Goal: Information Seeking & Learning: Learn about a topic

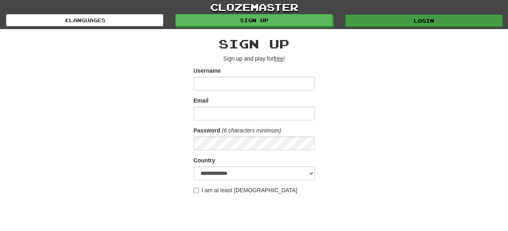
type input "********"
click at [419, 18] on link "Login" at bounding box center [423, 21] width 157 height 12
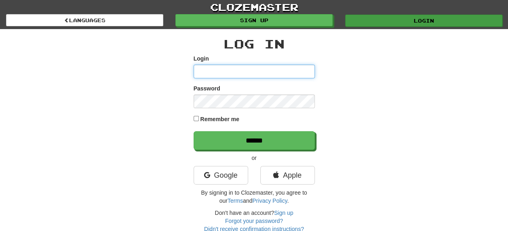
type input "********"
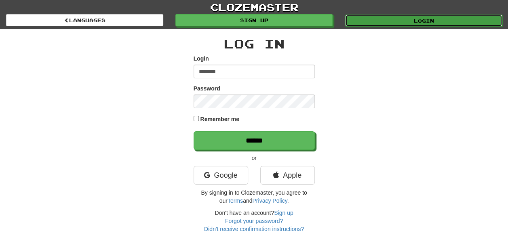
click at [441, 20] on link "Login" at bounding box center [423, 21] width 157 height 12
type input "********"
click at [428, 21] on link "Login" at bounding box center [423, 21] width 157 height 12
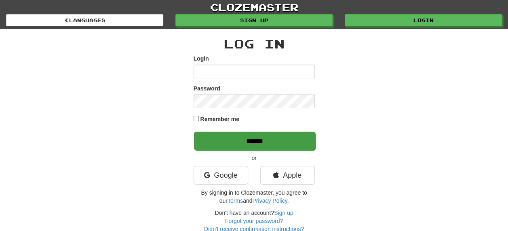
type input "********"
click at [257, 139] on input "******" at bounding box center [254, 141] width 121 height 19
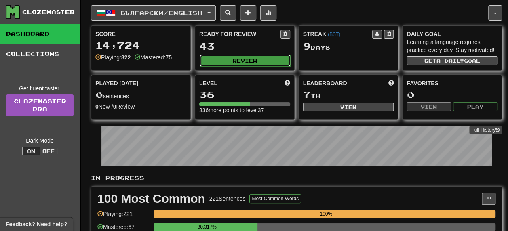
click at [243, 57] on button "Review" at bounding box center [245, 61] width 91 height 12
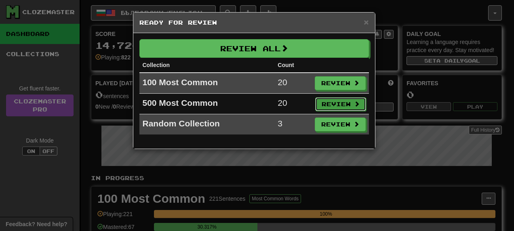
click at [339, 103] on button "Review" at bounding box center [340, 104] width 51 height 14
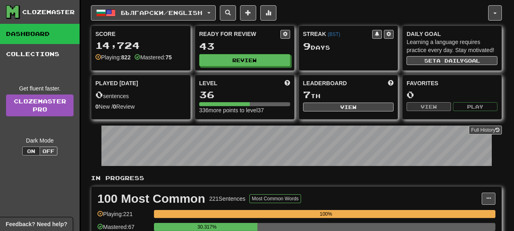
select select "**"
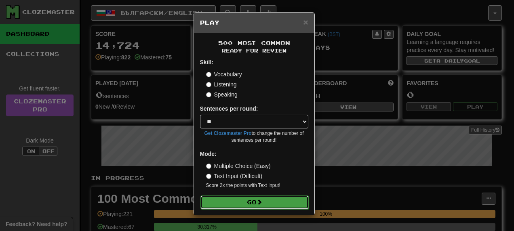
click at [252, 199] on button "Go" at bounding box center [255, 203] width 108 height 14
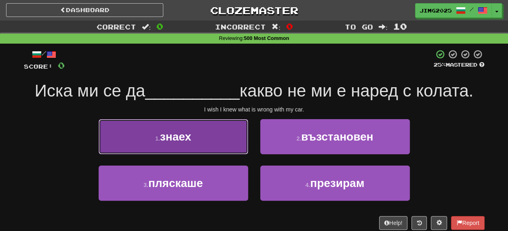
click at [180, 136] on span "знаех" at bounding box center [175, 137] width 31 height 13
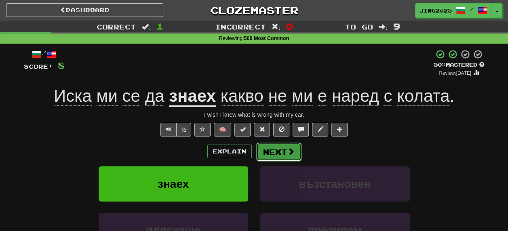
click at [278, 150] on button "Next" at bounding box center [278, 152] width 45 height 19
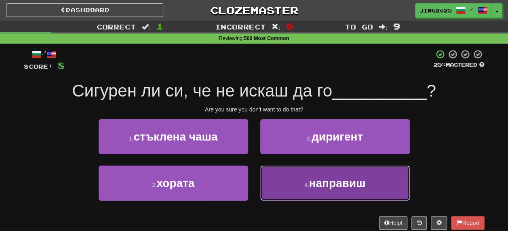
click at [334, 185] on span "направиш" at bounding box center [337, 183] width 57 height 13
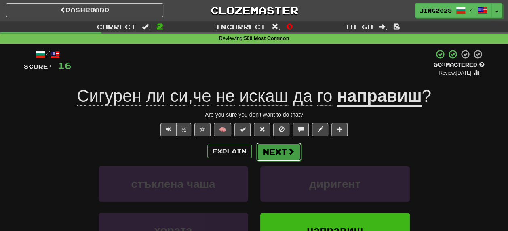
click at [275, 150] on button "Next" at bounding box center [278, 152] width 45 height 19
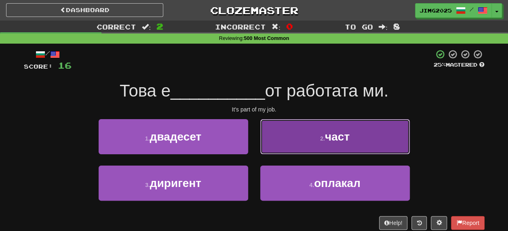
click at [334, 139] on span "част" at bounding box center [337, 137] width 25 height 13
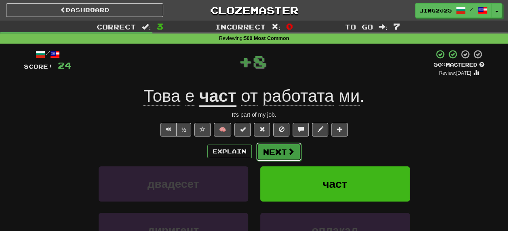
click at [279, 151] on button "Next" at bounding box center [278, 152] width 45 height 19
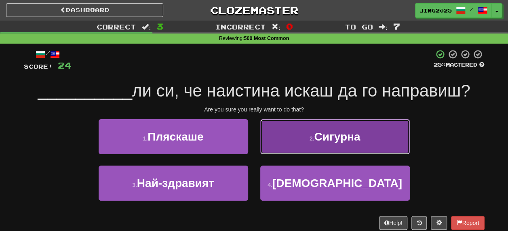
click at [334, 137] on span "Сигурна" at bounding box center [337, 137] width 46 height 13
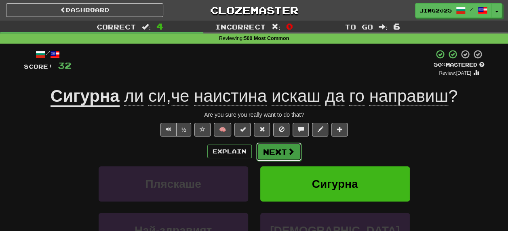
click at [276, 149] on button "Next" at bounding box center [278, 152] width 45 height 19
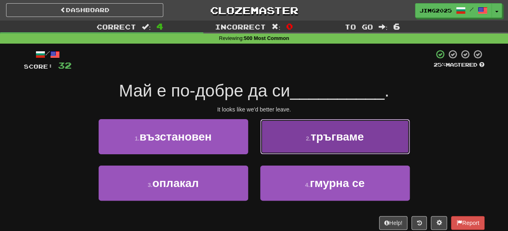
click at [329, 136] on span "тръгваме" at bounding box center [337, 137] width 53 height 13
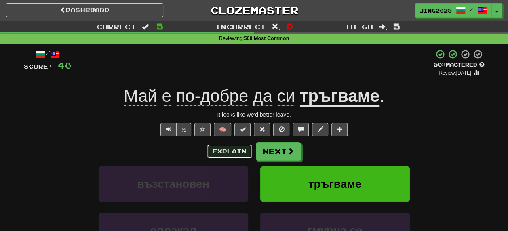
click at [230, 152] on button "Explain" at bounding box center [229, 152] width 44 height 14
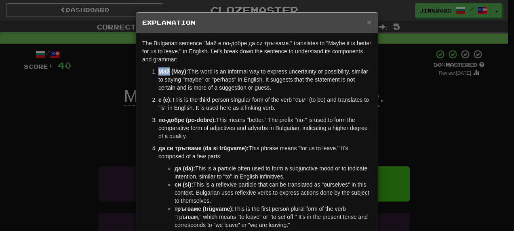
drag, startPoint x: 156, startPoint y: 70, endPoint x: 167, endPoint y: 73, distance: 10.8
click at [167, 73] on strong "Май (May):" at bounding box center [173, 71] width 30 height 6
copy strong "Май"
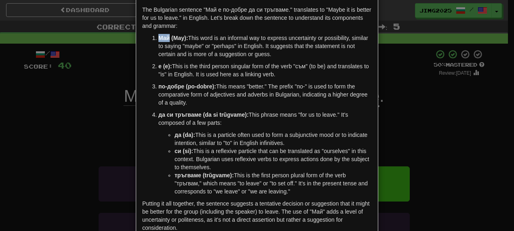
scroll to position [82, 0]
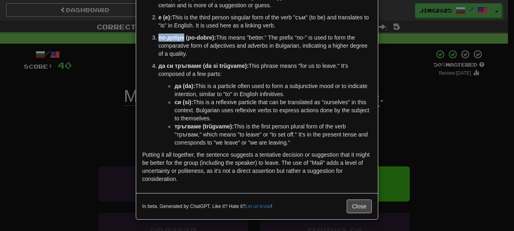
drag, startPoint x: 155, startPoint y: 37, endPoint x: 181, endPoint y: 37, distance: 25.9
click at [181, 37] on strong "по-добре (po-dobre):" at bounding box center [187, 37] width 58 height 6
copy strong "по-добре"
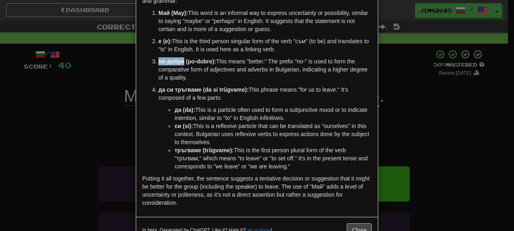
scroll to position [42, 0]
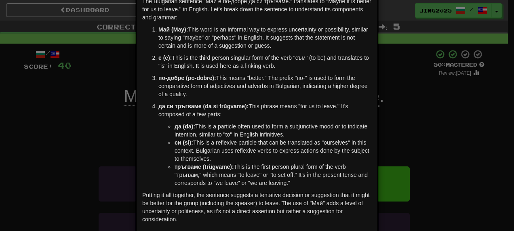
click at [158, 29] on li "Май (May): This word is an informal way to express uncertainty or possibility, …" at bounding box center [264, 37] width 213 height 24
drag, startPoint x: 156, startPoint y: 29, endPoint x: 166, endPoint y: 29, distance: 9.7
click at [166, 29] on strong "Май (May):" at bounding box center [173, 29] width 30 height 6
copy strong "Май"
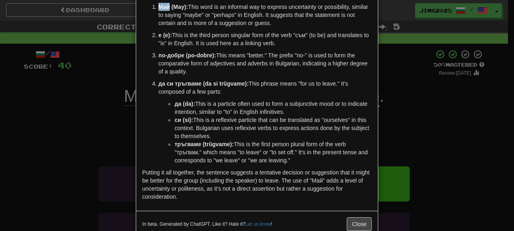
scroll to position [82, 0]
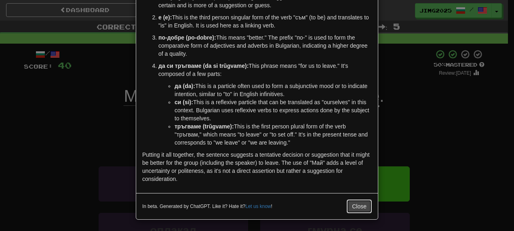
click at [363, 205] on button "Close" at bounding box center [359, 207] width 25 height 14
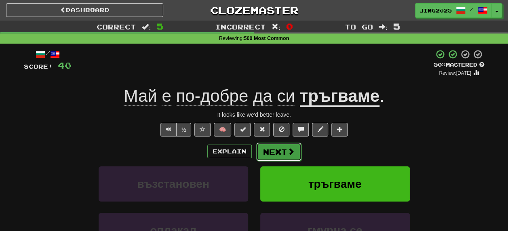
click at [278, 149] on button "Next" at bounding box center [278, 152] width 45 height 19
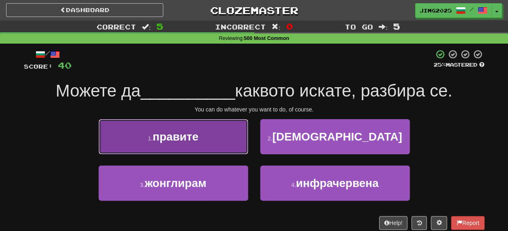
click at [169, 137] on span "правите" at bounding box center [176, 137] width 46 height 13
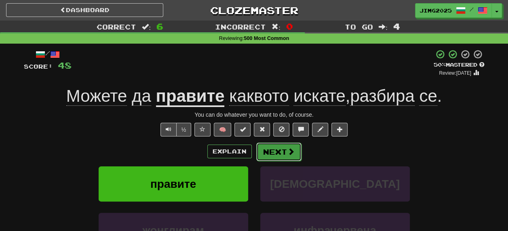
click at [279, 153] on button "Next" at bounding box center [278, 152] width 45 height 19
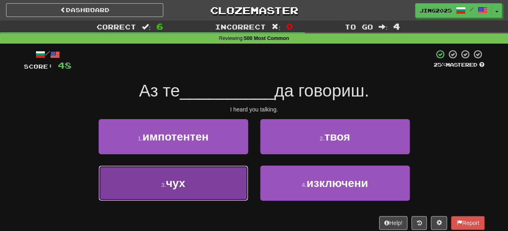
click at [177, 184] on span "чух" at bounding box center [175, 183] width 19 height 13
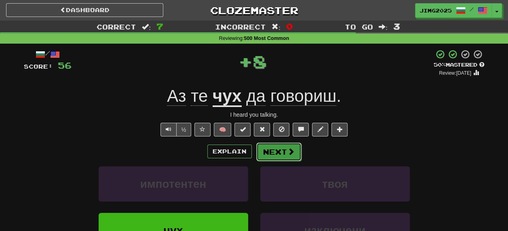
click at [277, 149] on button "Next" at bounding box center [278, 152] width 45 height 19
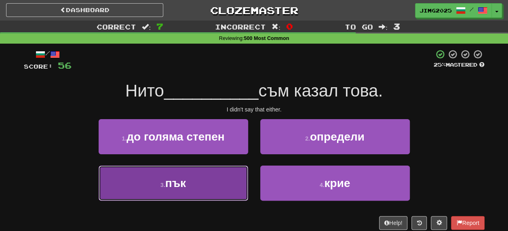
click at [173, 184] on span "пък" at bounding box center [175, 183] width 21 height 13
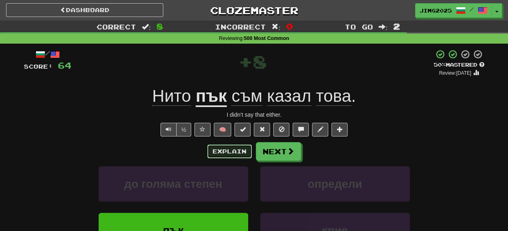
click at [230, 150] on button "Explain" at bounding box center [229, 152] width 44 height 14
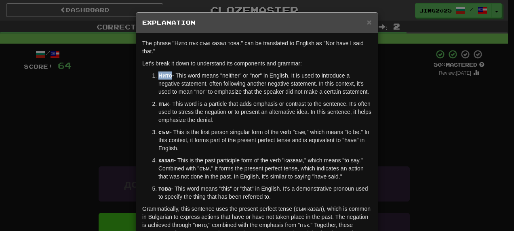
drag, startPoint x: 156, startPoint y: 75, endPoint x: 168, endPoint y: 75, distance: 11.7
click at [168, 75] on strong "Нито" at bounding box center [165, 75] width 14 height 6
copy strong "Нито"
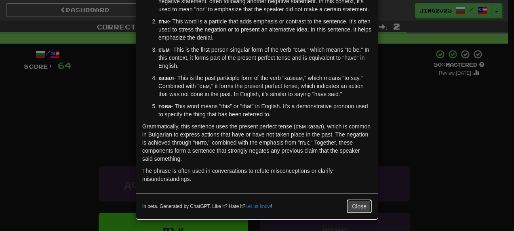
click at [360, 209] on button "Close" at bounding box center [359, 207] width 25 height 14
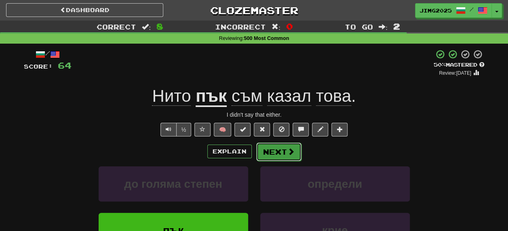
click at [277, 150] on button "Next" at bounding box center [278, 152] width 45 height 19
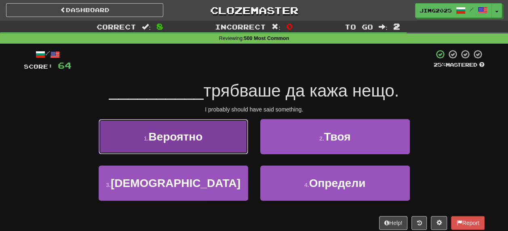
click at [191, 136] on span "Вероятно" at bounding box center [175, 137] width 54 height 13
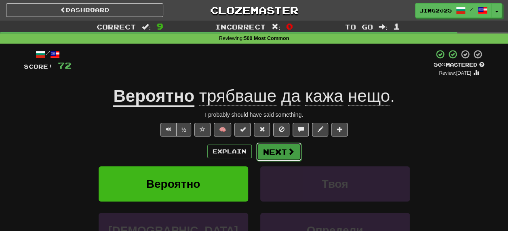
click at [274, 153] on button "Next" at bounding box center [278, 152] width 45 height 19
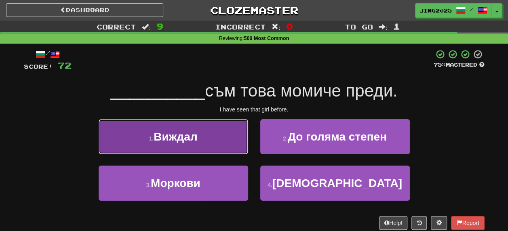
click at [180, 137] on span "Виждал" at bounding box center [176, 137] width 44 height 13
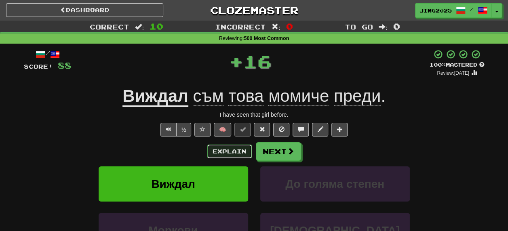
click at [239, 149] on button "Explain" at bounding box center [229, 152] width 44 height 14
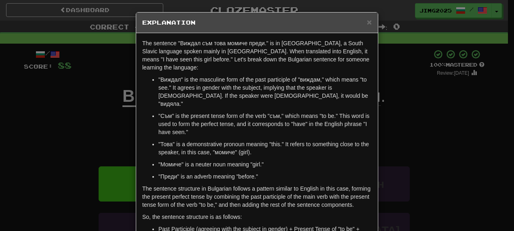
scroll to position [40, 0]
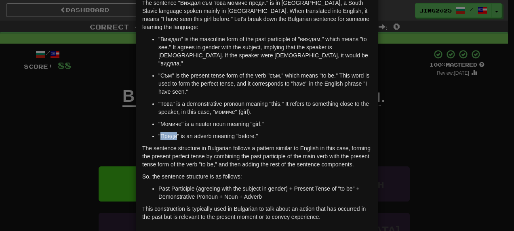
drag, startPoint x: 156, startPoint y: 121, endPoint x: 173, endPoint y: 123, distance: 16.7
click at [173, 132] on p ""Преди" is an adverb meaning "before."" at bounding box center [264, 136] width 213 height 8
copy p "Преди"
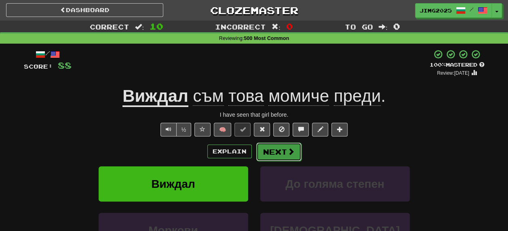
click at [277, 150] on button "Next" at bounding box center [278, 152] width 45 height 19
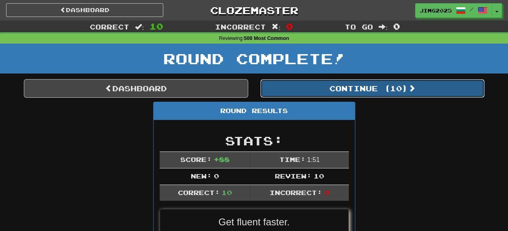
click at [361, 84] on button "Continue ( 10 )" at bounding box center [372, 88] width 224 height 19
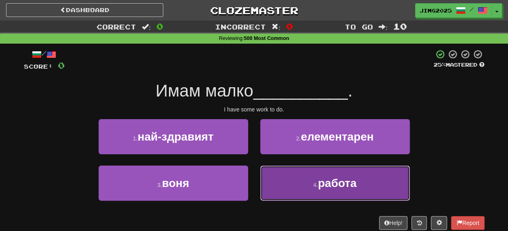
click at [338, 183] on span "работа" at bounding box center [337, 183] width 39 height 13
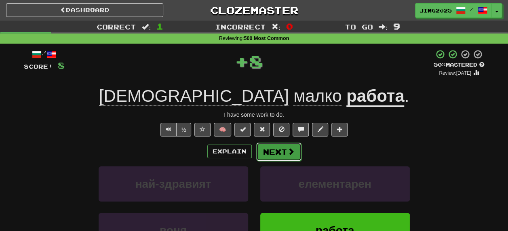
click at [277, 153] on button "Next" at bounding box center [278, 152] width 45 height 19
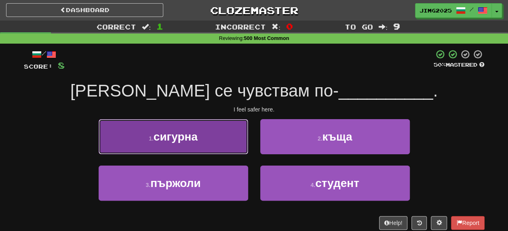
click at [182, 138] on span "сигурна" at bounding box center [176, 137] width 44 height 13
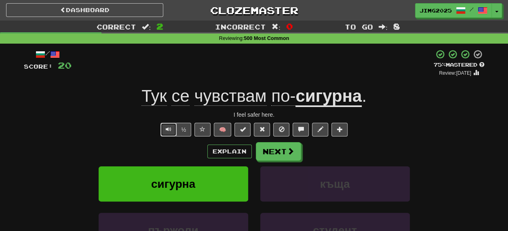
click at [171, 131] on span "Text-to-speech controls" at bounding box center [169, 130] width 6 height 6
click at [283, 148] on button "Next" at bounding box center [278, 152] width 45 height 19
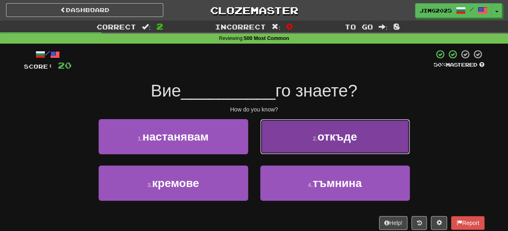
click at [331, 137] on span "откъде" at bounding box center [337, 137] width 40 height 13
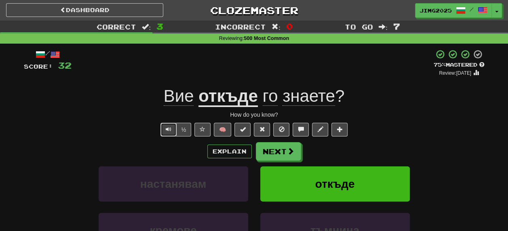
click at [167, 127] on span "Text-to-speech controls" at bounding box center [169, 130] width 6 height 6
click at [225, 155] on button "Explain" at bounding box center [229, 152] width 44 height 14
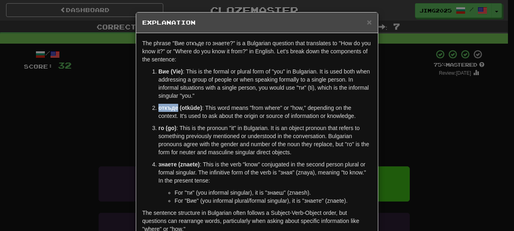
drag, startPoint x: 155, startPoint y: 107, endPoint x: 175, endPoint y: 107, distance: 20.2
click at [175, 107] on strong "откъде (otkŭde)" at bounding box center [180, 108] width 44 height 6
copy strong "откъде"
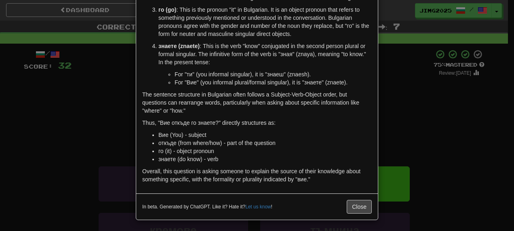
scroll to position [119, 0]
click at [365, 205] on button "Close" at bounding box center [359, 207] width 25 height 14
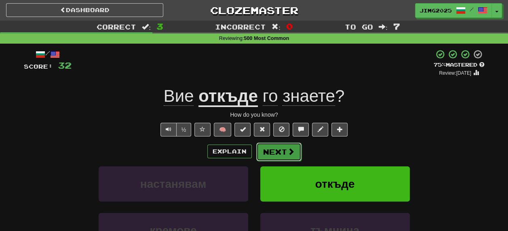
click at [284, 149] on button "Next" at bounding box center [278, 152] width 45 height 19
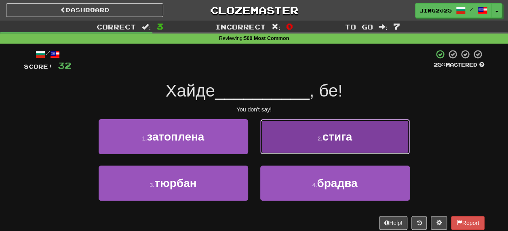
click at [333, 136] on span "стига" at bounding box center [337, 137] width 30 height 13
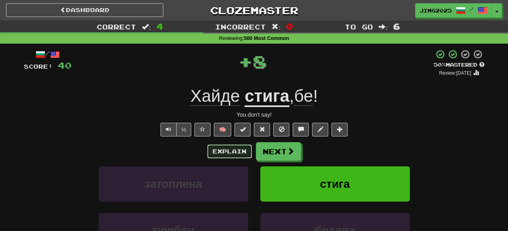
click at [222, 152] on button "Explain" at bounding box center [229, 152] width 44 height 14
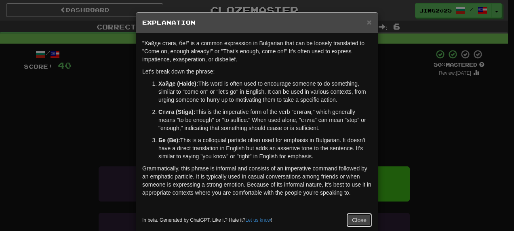
click at [352, 219] on button "Close" at bounding box center [359, 220] width 25 height 14
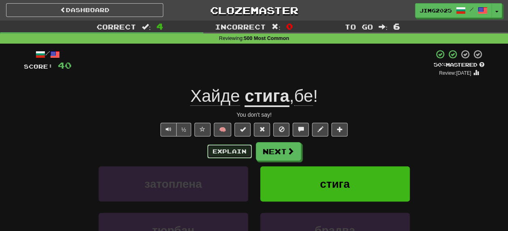
click at [233, 150] on button "Explain" at bounding box center [229, 152] width 44 height 14
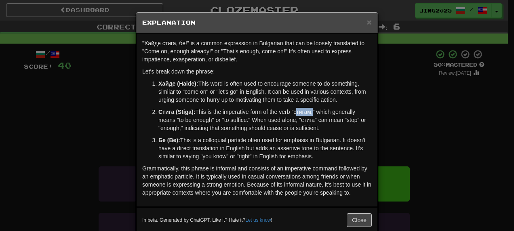
drag, startPoint x: 291, startPoint y: 111, endPoint x: 308, endPoint y: 111, distance: 17.0
click at [308, 111] on p "Стига (Stiga): This is the imperative form of the verb "стигам," which generall…" at bounding box center [264, 120] width 213 height 24
copy p "стигам"
drag, startPoint x: 353, startPoint y: 218, endPoint x: 365, endPoint y: 218, distance: 12.2
click at [353, 218] on button "Close" at bounding box center [359, 220] width 25 height 14
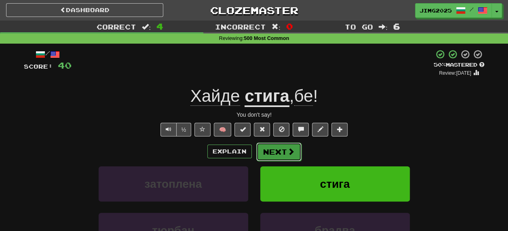
click at [281, 154] on button "Next" at bounding box center [278, 152] width 45 height 19
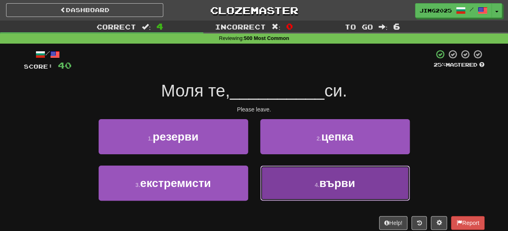
click at [333, 184] on span "върви" at bounding box center [337, 183] width 36 height 13
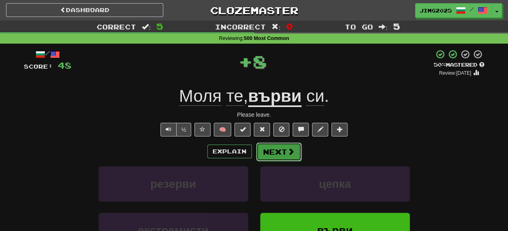
click at [273, 153] on button "Next" at bounding box center [278, 152] width 45 height 19
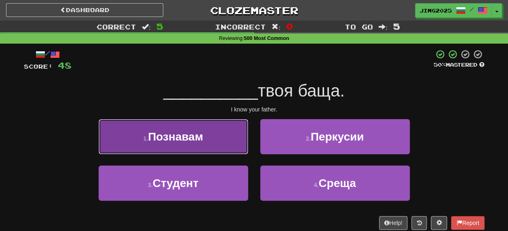
click at [158, 137] on span "Познавам" at bounding box center [175, 137] width 55 height 13
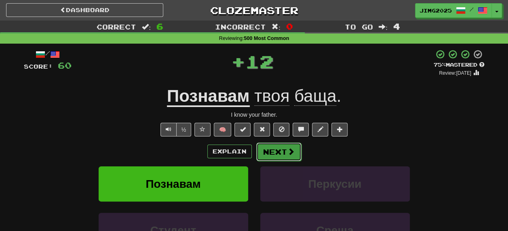
click at [278, 150] on button "Next" at bounding box center [278, 152] width 45 height 19
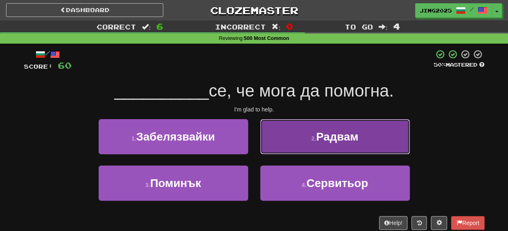
click at [332, 141] on span "Радвам" at bounding box center [337, 137] width 42 height 13
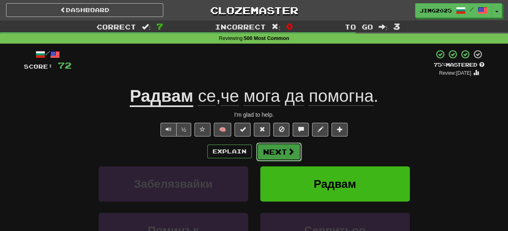
click at [274, 150] on button "Next" at bounding box center [278, 152] width 45 height 19
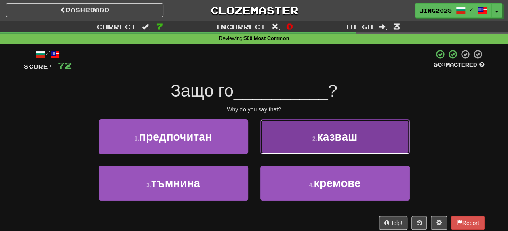
click at [334, 138] on span "казваш" at bounding box center [337, 137] width 40 height 13
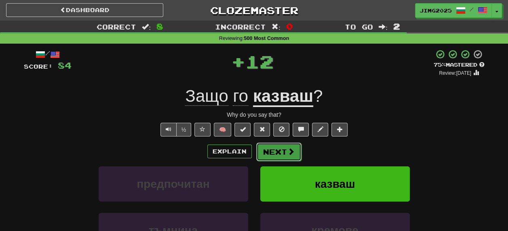
click at [277, 152] on button "Next" at bounding box center [278, 152] width 45 height 19
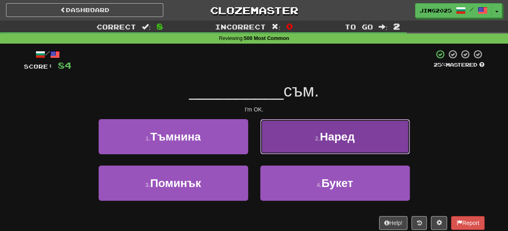
click at [330, 138] on span "Наред" at bounding box center [337, 137] width 35 height 13
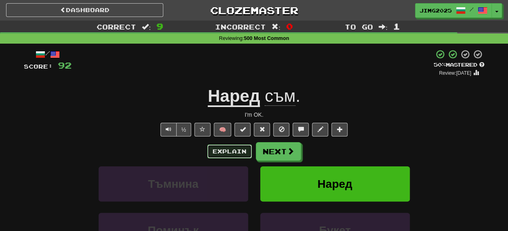
click at [219, 152] on button "Explain" at bounding box center [229, 152] width 44 height 14
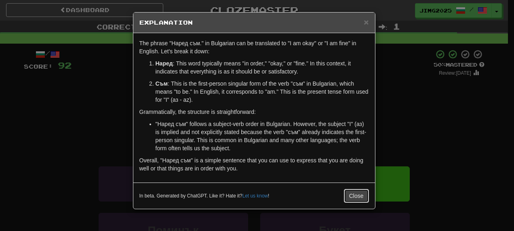
click at [356, 195] on button "Close" at bounding box center [356, 196] width 25 height 14
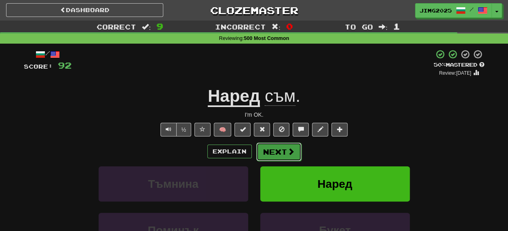
click at [273, 150] on button "Next" at bounding box center [278, 152] width 45 height 19
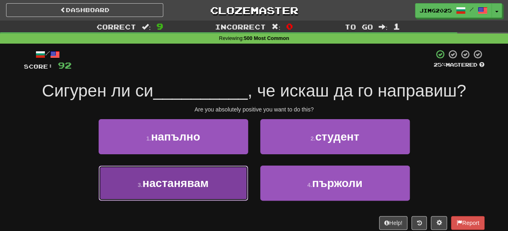
click at [179, 186] on span "настанявам" at bounding box center [175, 183] width 66 height 13
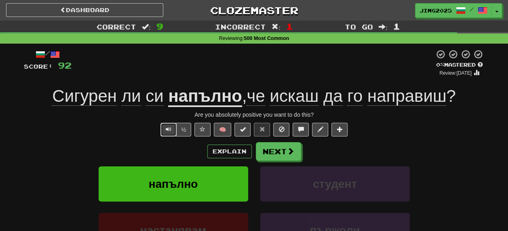
click at [167, 128] on span "Text-to-speech controls" at bounding box center [169, 130] width 6 height 6
click at [228, 151] on button "Explain" at bounding box center [229, 152] width 44 height 14
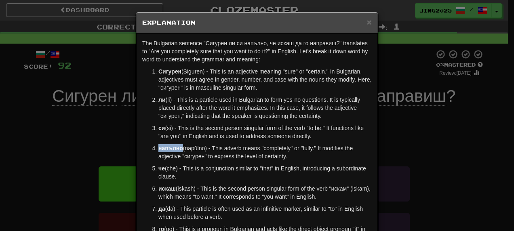
drag, startPoint x: 156, startPoint y: 149, endPoint x: 180, endPoint y: 148, distance: 23.5
click at [180, 148] on p "напълно (napŭlno) - This adverb means "completely" or "fully." It modifies the …" at bounding box center [264, 152] width 213 height 16
copy strong "напълно"
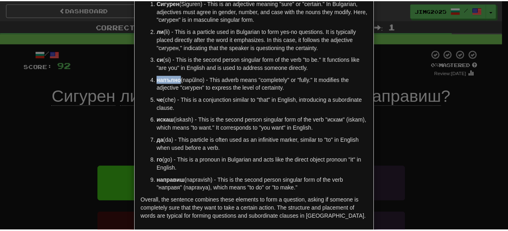
scroll to position [107, 0]
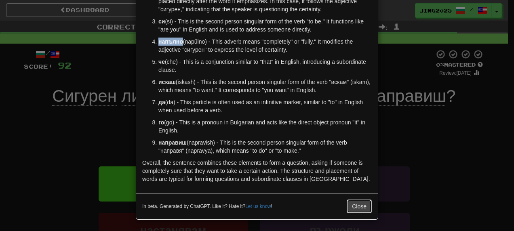
click at [360, 209] on button "Close" at bounding box center [359, 207] width 25 height 14
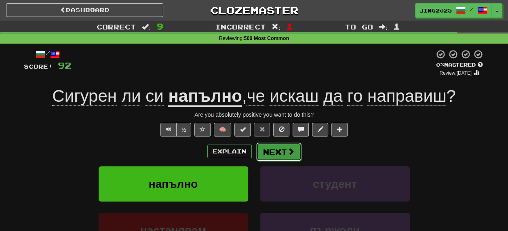
click at [283, 150] on button "Next" at bounding box center [278, 152] width 45 height 19
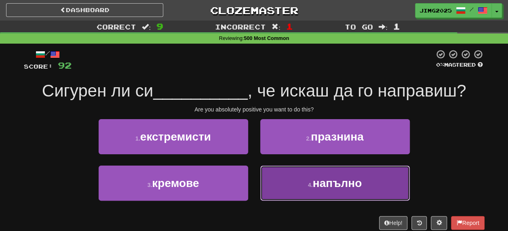
click at [335, 183] on span "напълно" at bounding box center [337, 183] width 49 height 13
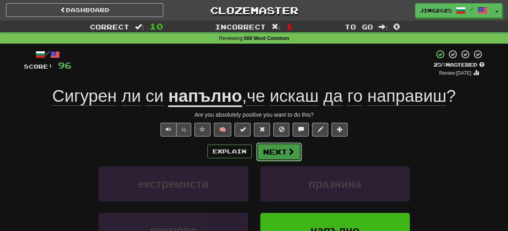
click at [278, 153] on button "Next" at bounding box center [278, 152] width 45 height 19
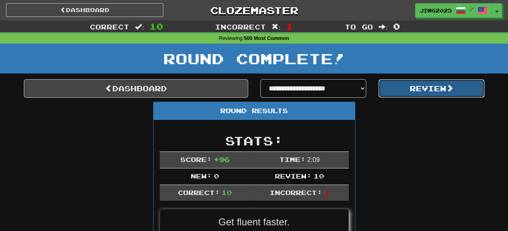
click at [430, 86] on button "Review" at bounding box center [431, 88] width 106 height 19
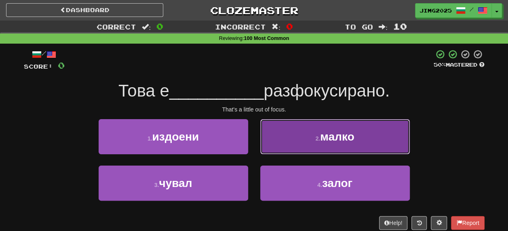
click at [341, 134] on span "малко" at bounding box center [337, 137] width 34 height 13
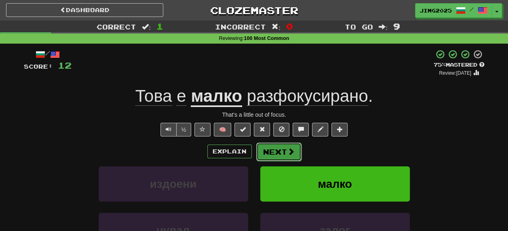
click at [279, 148] on button "Next" at bounding box center [278, 152] width 45 height 19
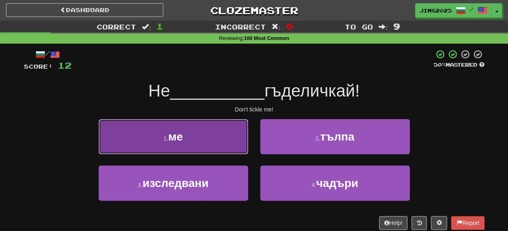
click at [169, 142] on span "ме" at bounding box center [175, 137] width 15 height 13
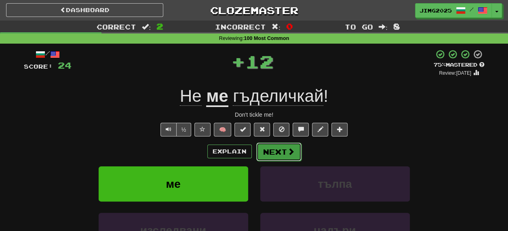
click at [278, 154] on button "Next" at bounding box center [278, 152] width 45 height 19
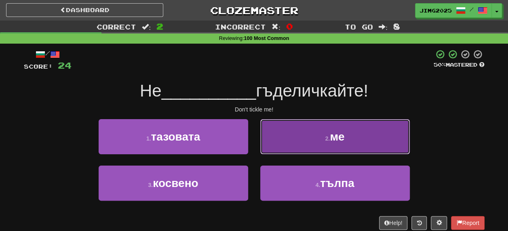
click at [340, 135] on span "ме" at bounding box center [337, 137] width 15 height 13
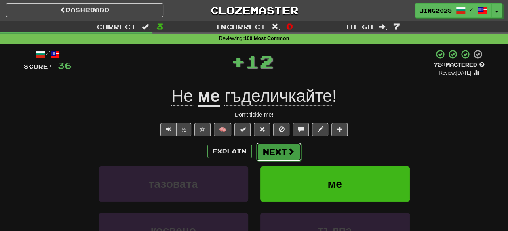
click at [276, 152] on button "Next" at bounding box center [278, 152] width 45 height 19
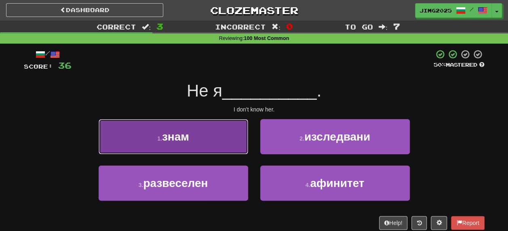
click at [181, 138] on span "знам" at bounding box center [175, 137] width 27 height 13
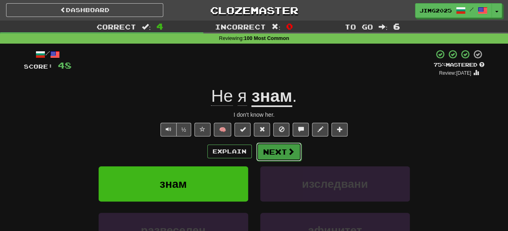
click at [287, 153] on span at bounding box center [290, 151] width 7 height 7
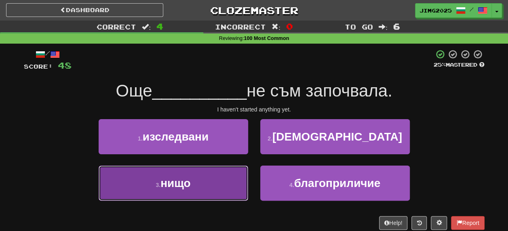
click at [179, 183] on span "нищо" at bounding box center [175, 183] width 30 height 13
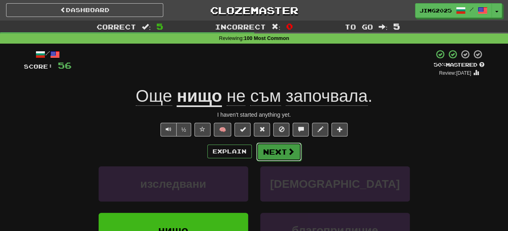
click at [280, 154] on button "Next" at bounding box center [278, 152] width 45 height 19
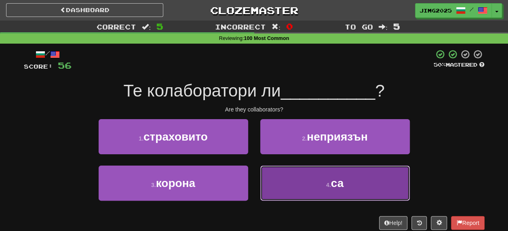
click at [341, 183] on span "са" at bounding box center [337, 183] width 13 height 13
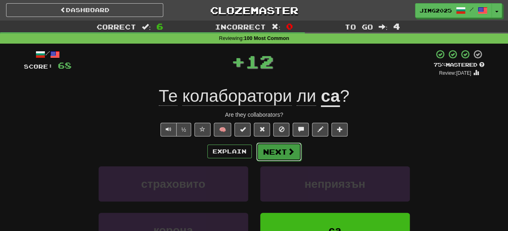
click at [283, 152] on button "Next" at bounding box center [278, 152] width 45 height 19
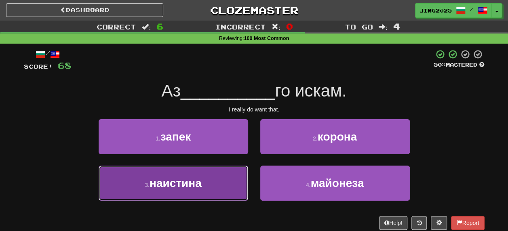
click at [179, 183] on span "наистина" at bounding box center [176, 183] width 52 height 13
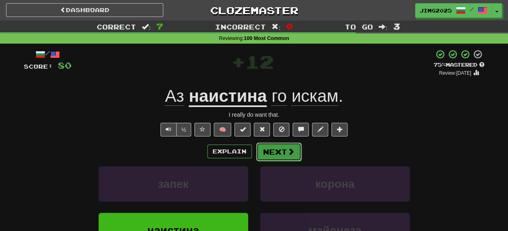
click at [277, 151] on button "Next" at bounding box center [278, 152] width 45 height 19
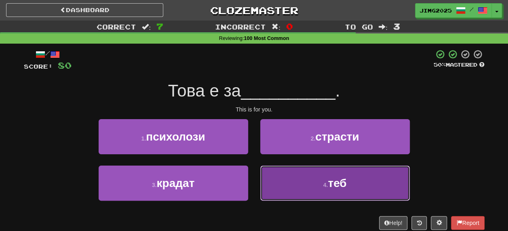
click at [340, 177] on span "теб" at bounding box center [337, 183] width 19 height 13
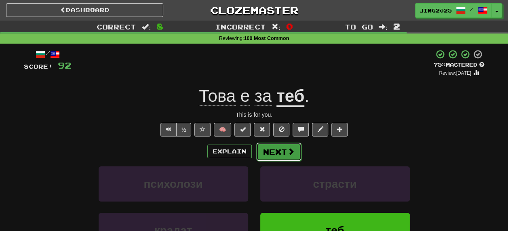
click at [275, 150] on button "Next" at bounding box center [278, 152] width 45 height 19
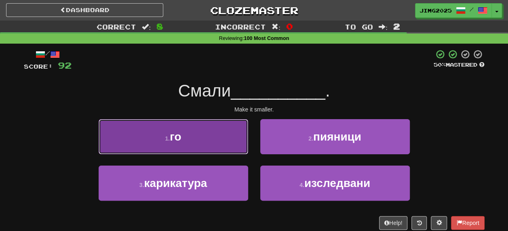
click at [175, 139] on span "го" at bounding box center [175, 137] width 11 height 13
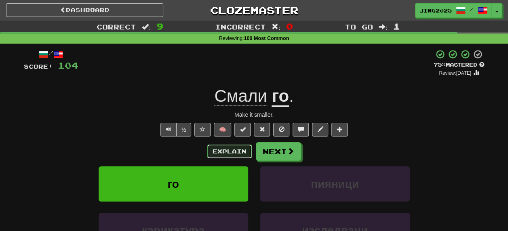
click at [230, 151] on button "Explain" at bounding box center [229, 152] width 44 height 14
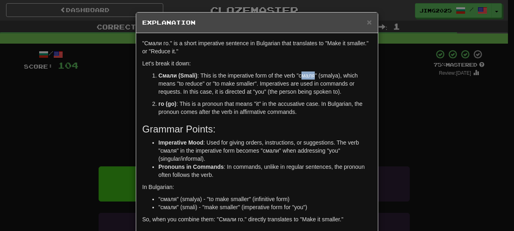
drag, startPoint x: 297, startPoint y: 77, endPoint x: 311, endPoint y: 75, distance: 14.2
click at [311, 75] on p "Смали (Smali) : This is the imperative form of the verb "смаля" (smalya), which…" at bounding box center [264, 84] width 213 height 24
drag, startPoint x: 311, startPoint y: 75, endPoint x: 303, endPoint y: 71, distance: 8.7
click at [303, 72] on p "Смали (Smali) : This is the imperative form of the verb "смаля" (smalya), which…" at bounding box center [264, 84] width 213 height 24
click at [286, 72] on p "Смали (Smali) : This is the imperative form of the verb "смаля" (smalya), which…" at bounding box center [264, 84] width 213 height 24
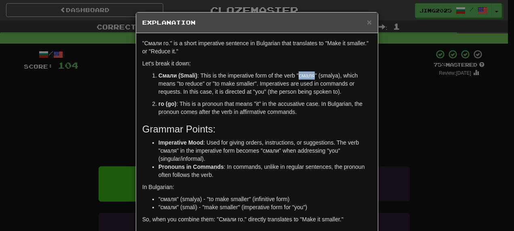
drag, startPoint x: 297, startPoint y: 74, endPoint x: 310, endPoint y: 75, distance: 13.8
click at [310, 75] on p "Смали (Smali) : This is the imperative form of the verb "смаля" (smalya), which…" at bounding box center [264, 84] width 213 height 24
copy p "смаля"
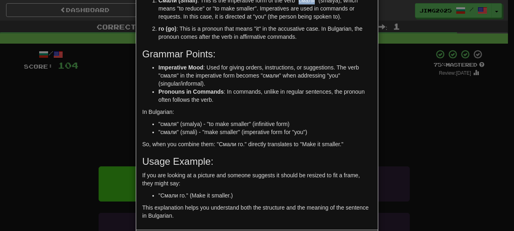
scroll to position [112, 0]
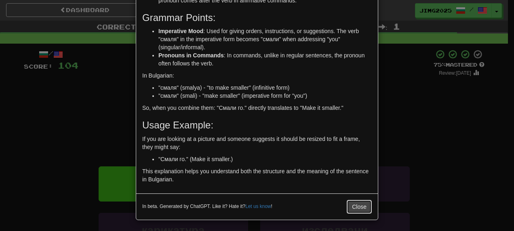
click at [353, 205] on button "Close" at bounding box center [359, 207] width 25 height 14
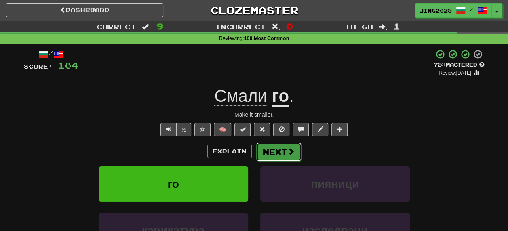
click at [277, 151] on button "Next" at bounding box center [278, 152] width 45 height 19
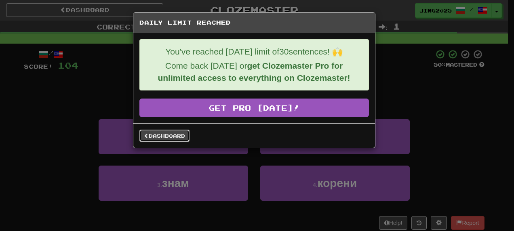
click at [162, 133] on link "Dashboard" at bounding box center [164, 136] width 50 height 12
